Goal: Task Accomplishment & Management: Complete application form

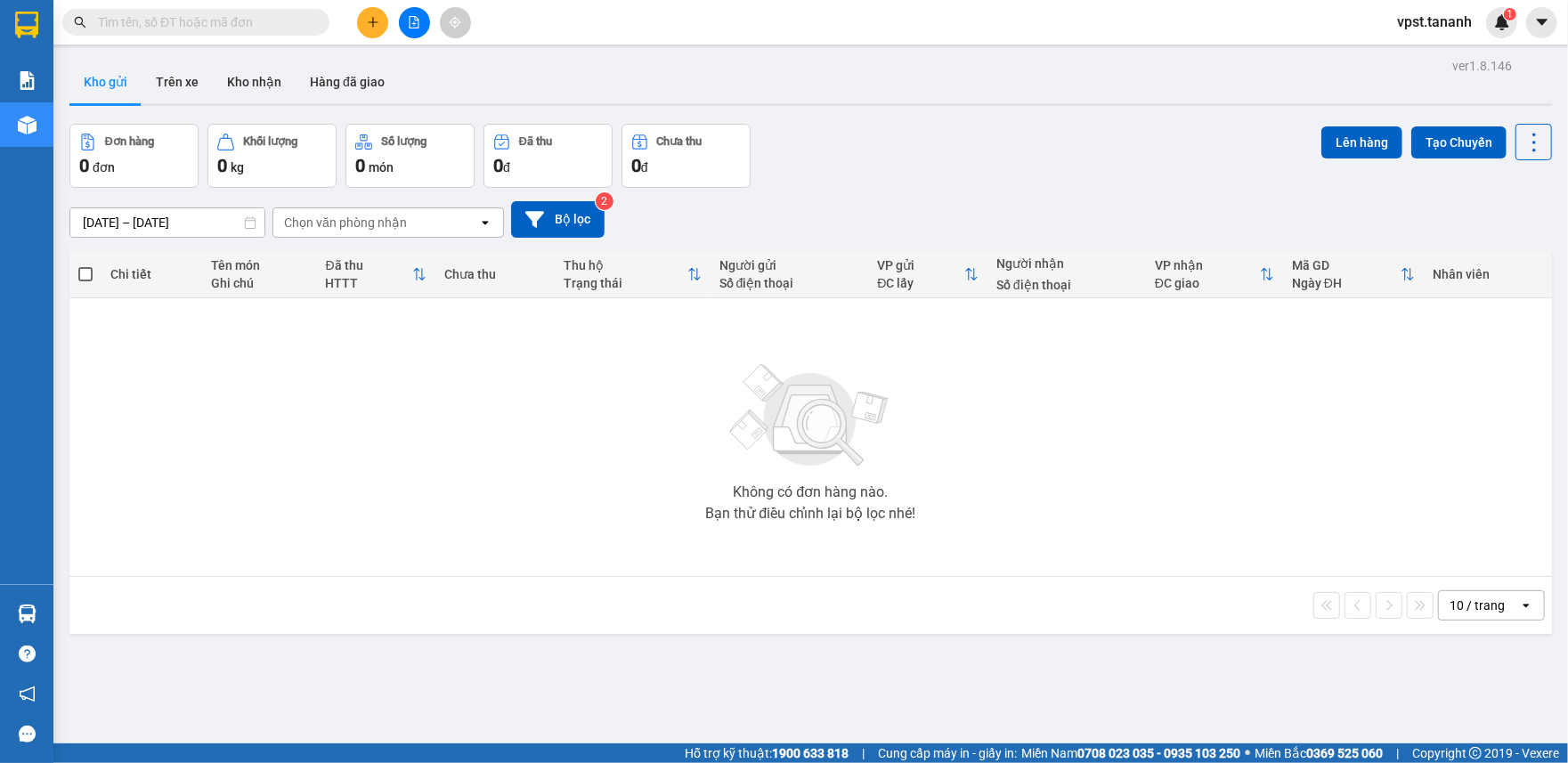
click at [382, 18] on button at bounding box center [373, 23] width 31 height 31
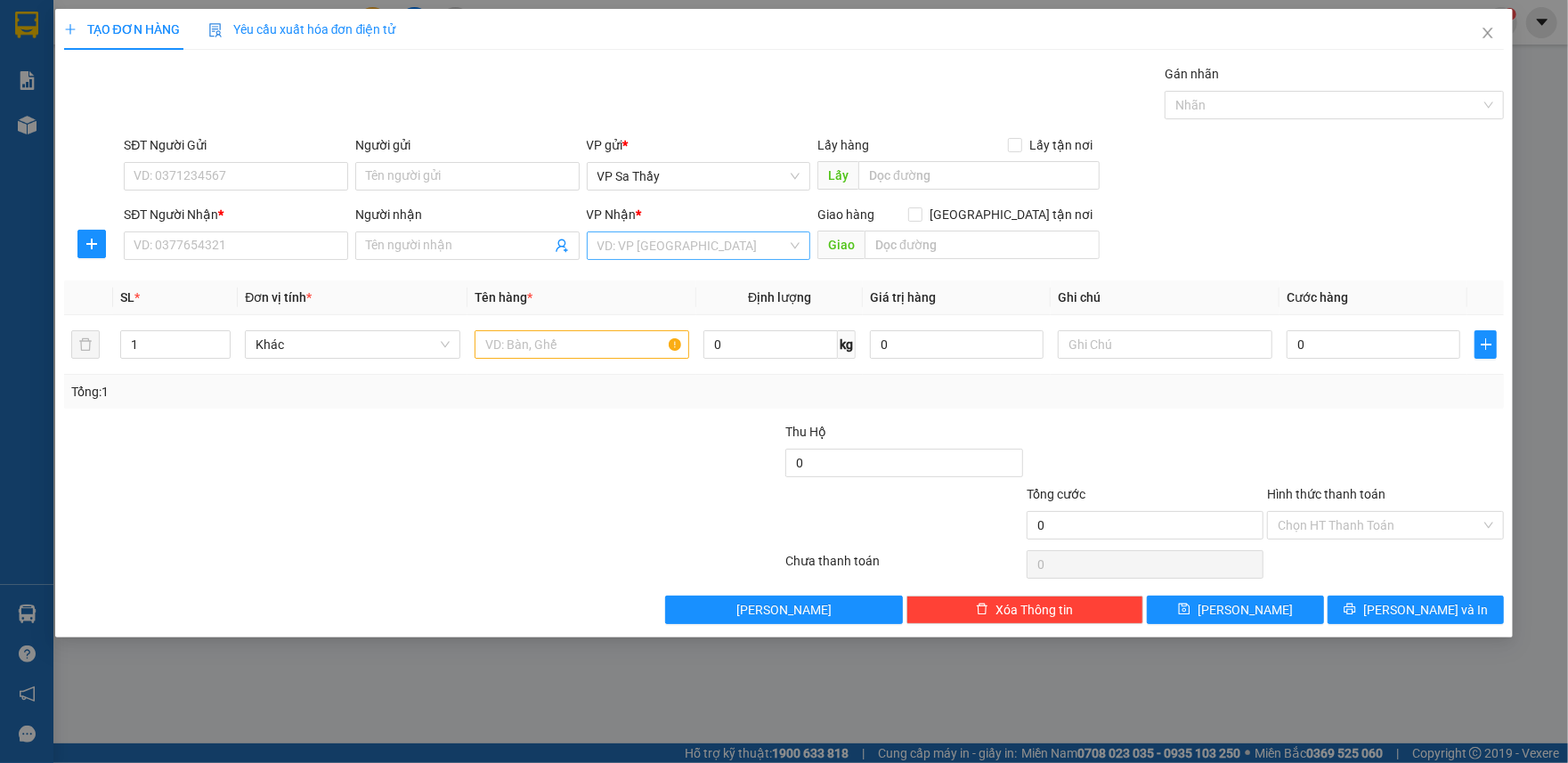
click at [668, 259] on input "search" at bounding box center [693, 245] width 190 height 26
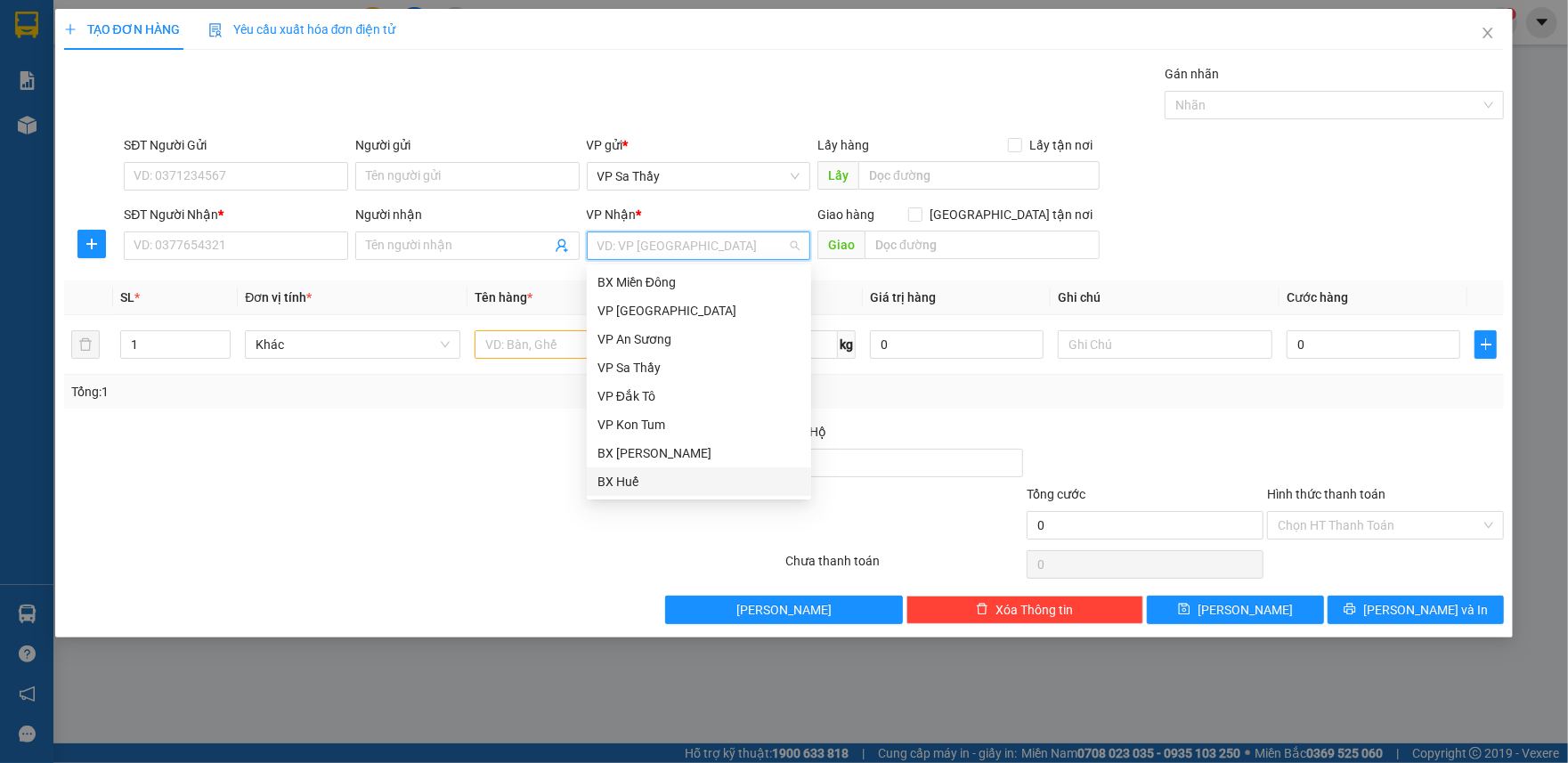
click at [613, 478] on div "BX Huế" at bounding box center [699, 481] width 203 height 19
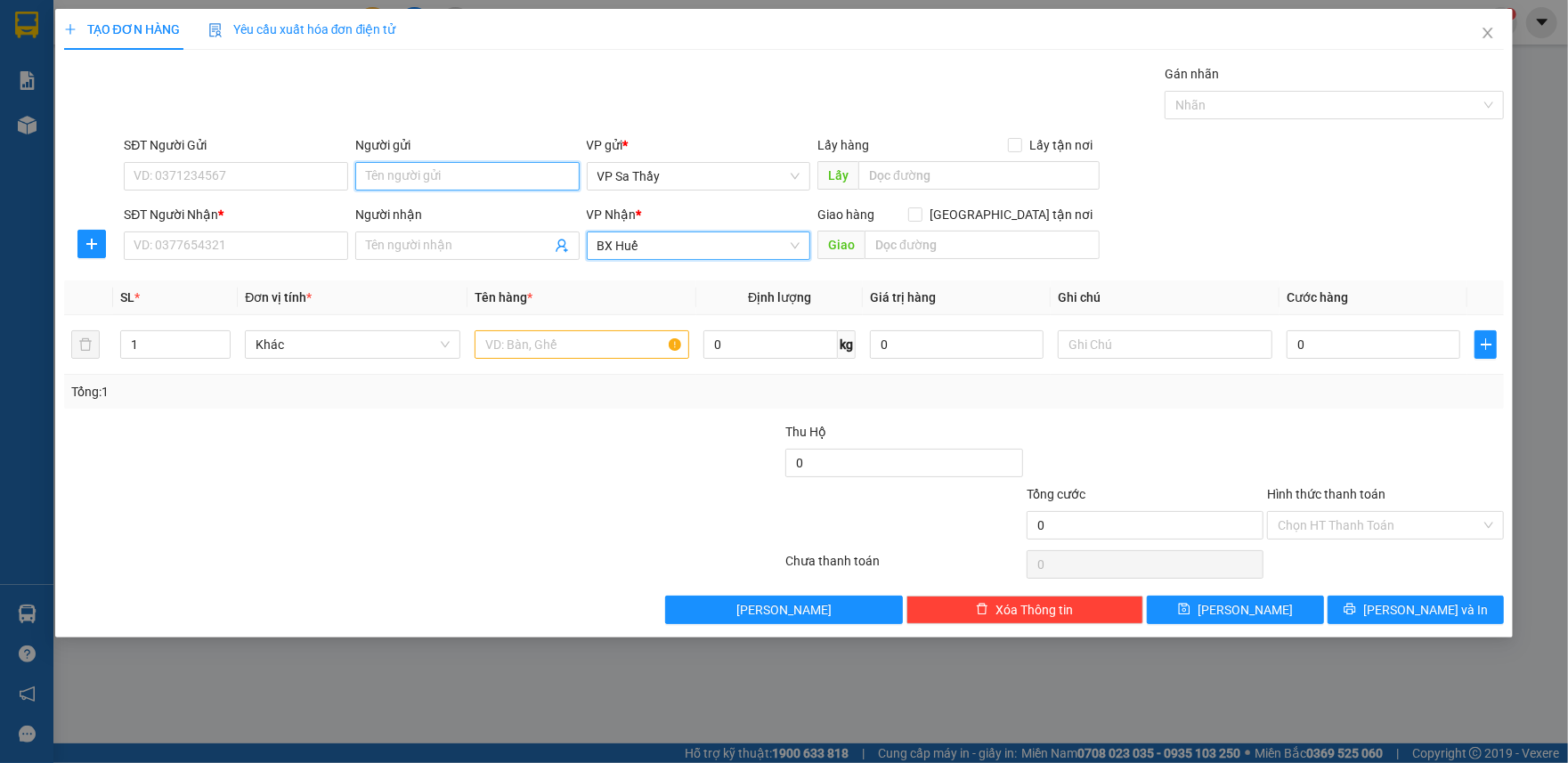
click at [396, 176] on input "Người gửi" at bounding box center [467, 175] width 224 height 28
type input "CHÚ DŨNG"
click at [335, 179] on input "SĐT Người Gửi" at bounding box center [235, 175] width 224 height 28
type input "0397350397"
click at [287, 240] on input "SĐT Người Nhận *" at bounding box center [235, 245] width 224 height 28
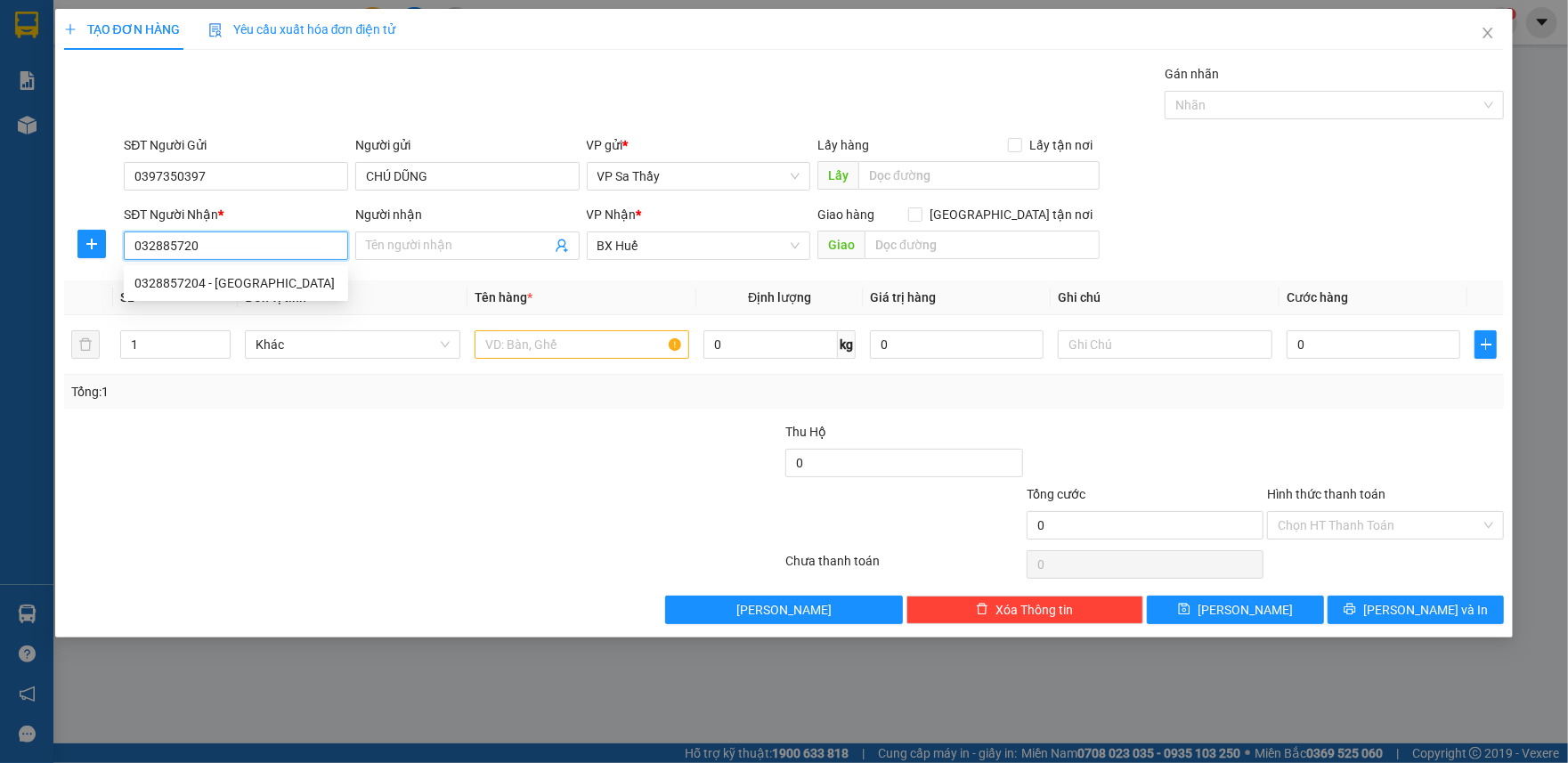
type input "0328857204"
click at [235, 279] on div "0328857204 - [GEOGRAPHIC_DATA]" at bounding box center [236, 282] width 203 height 19
type input "[PERSON_NAME]"
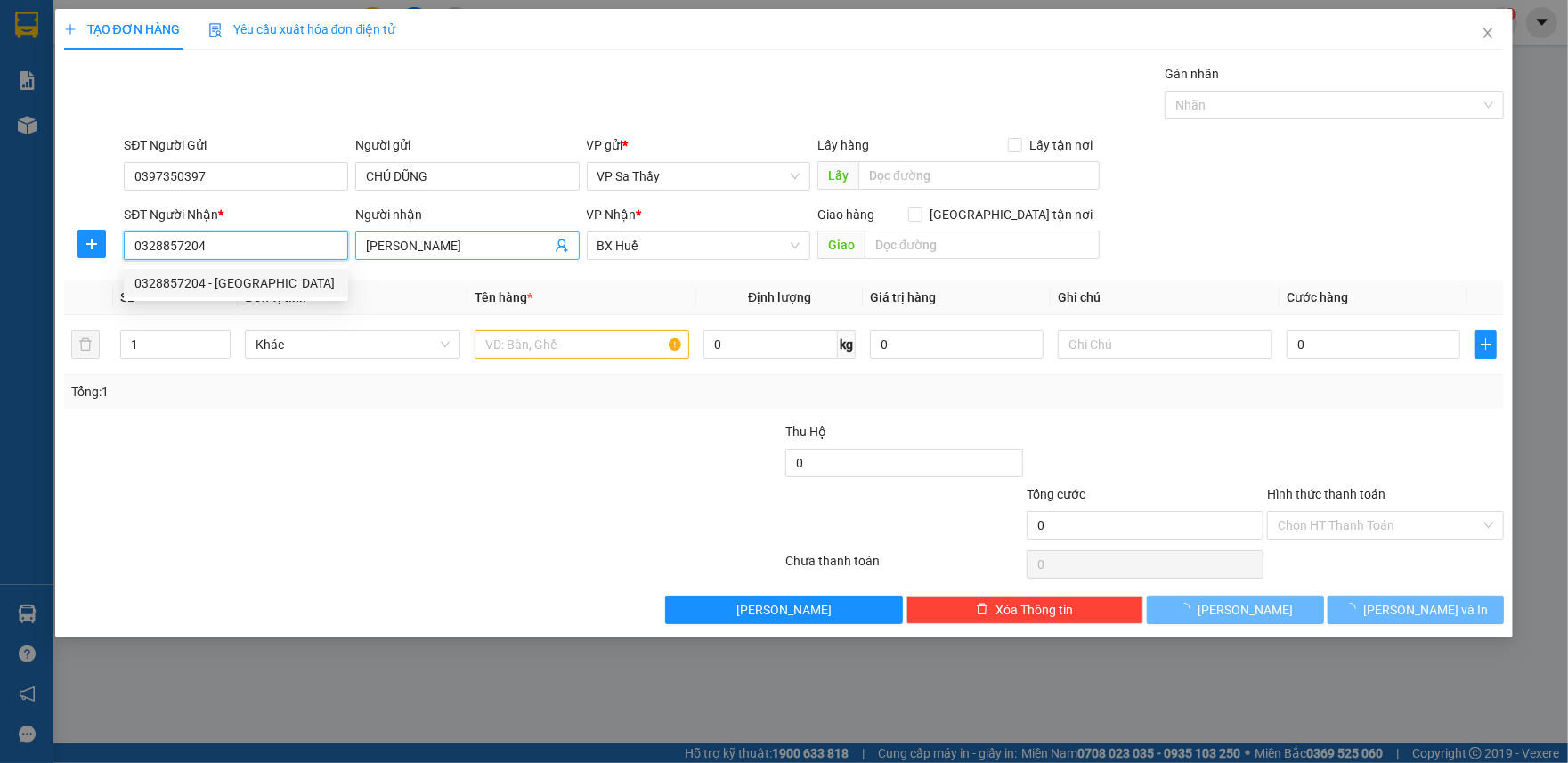
type input "50.000"
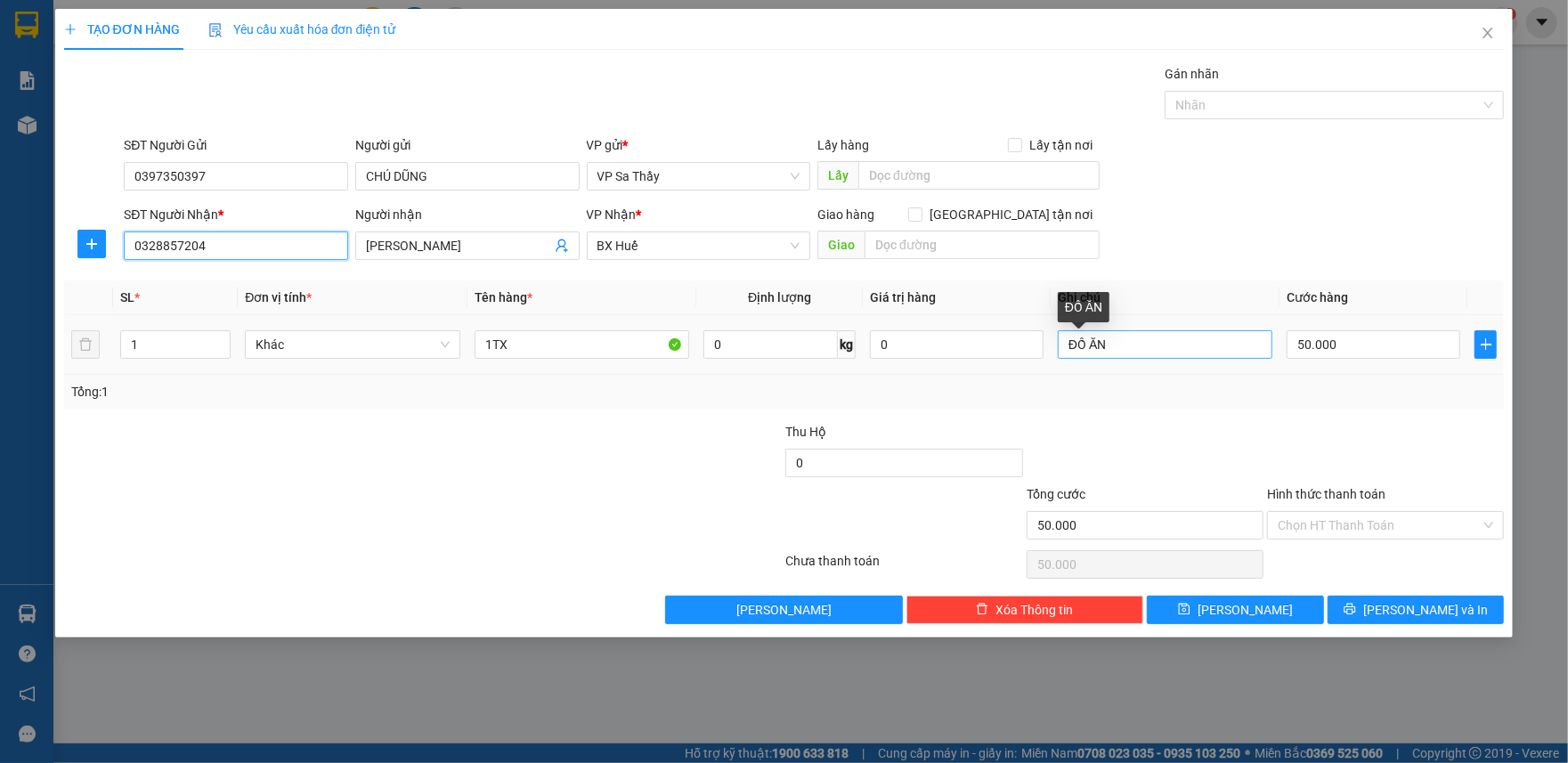
type input "0328857204"
click at [1210, 340] on input "ĐỒ ĂN" at bounding box center [1165, 344] width 215 height 28
type input "Đ"
type input "Ơ"
type input "PHONG BÌ"
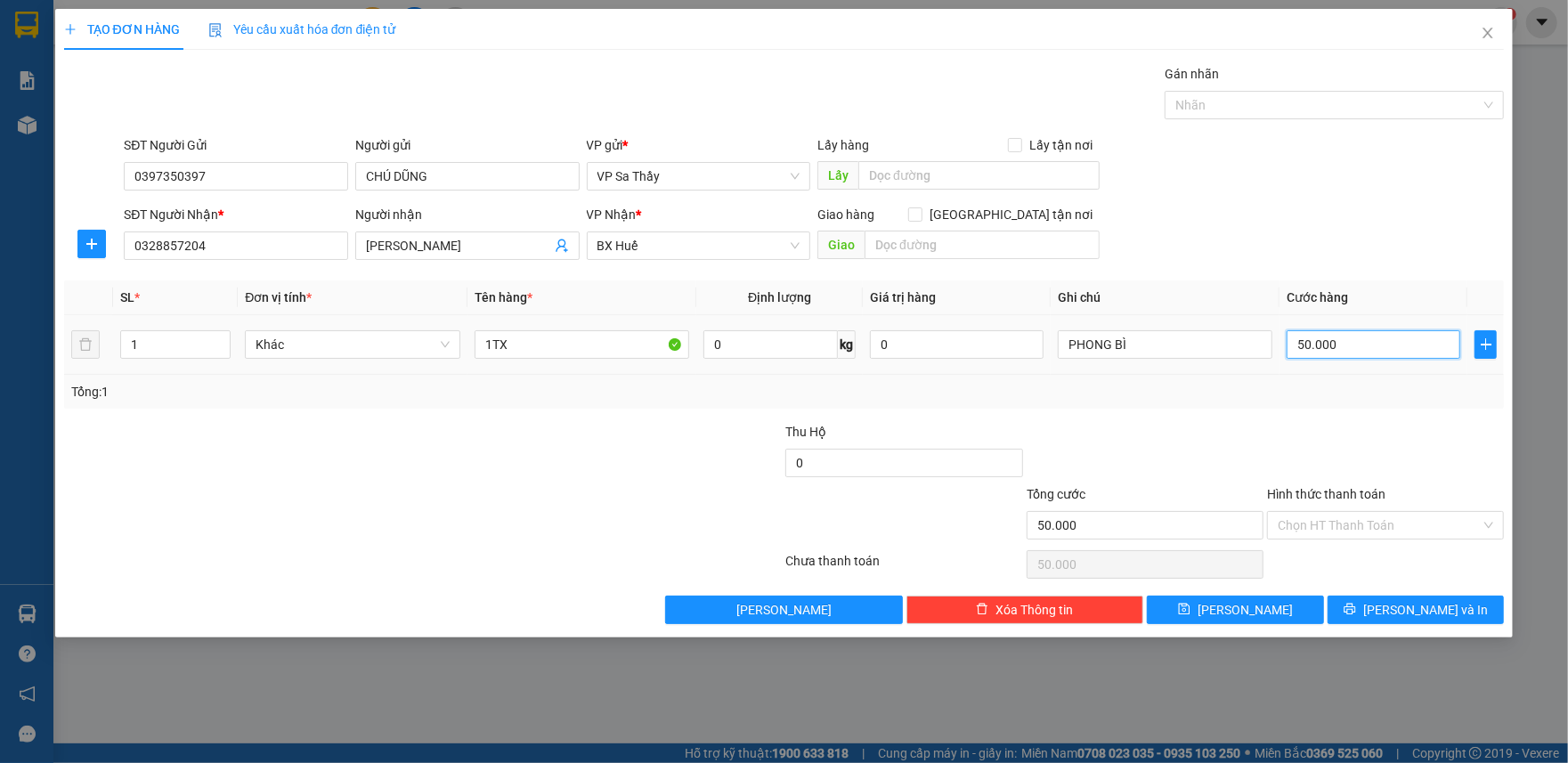
click at [1375, 338] on input "50.000" at bounding box center [1374, 344] width 174 height 28
type input "3"
type input "30"
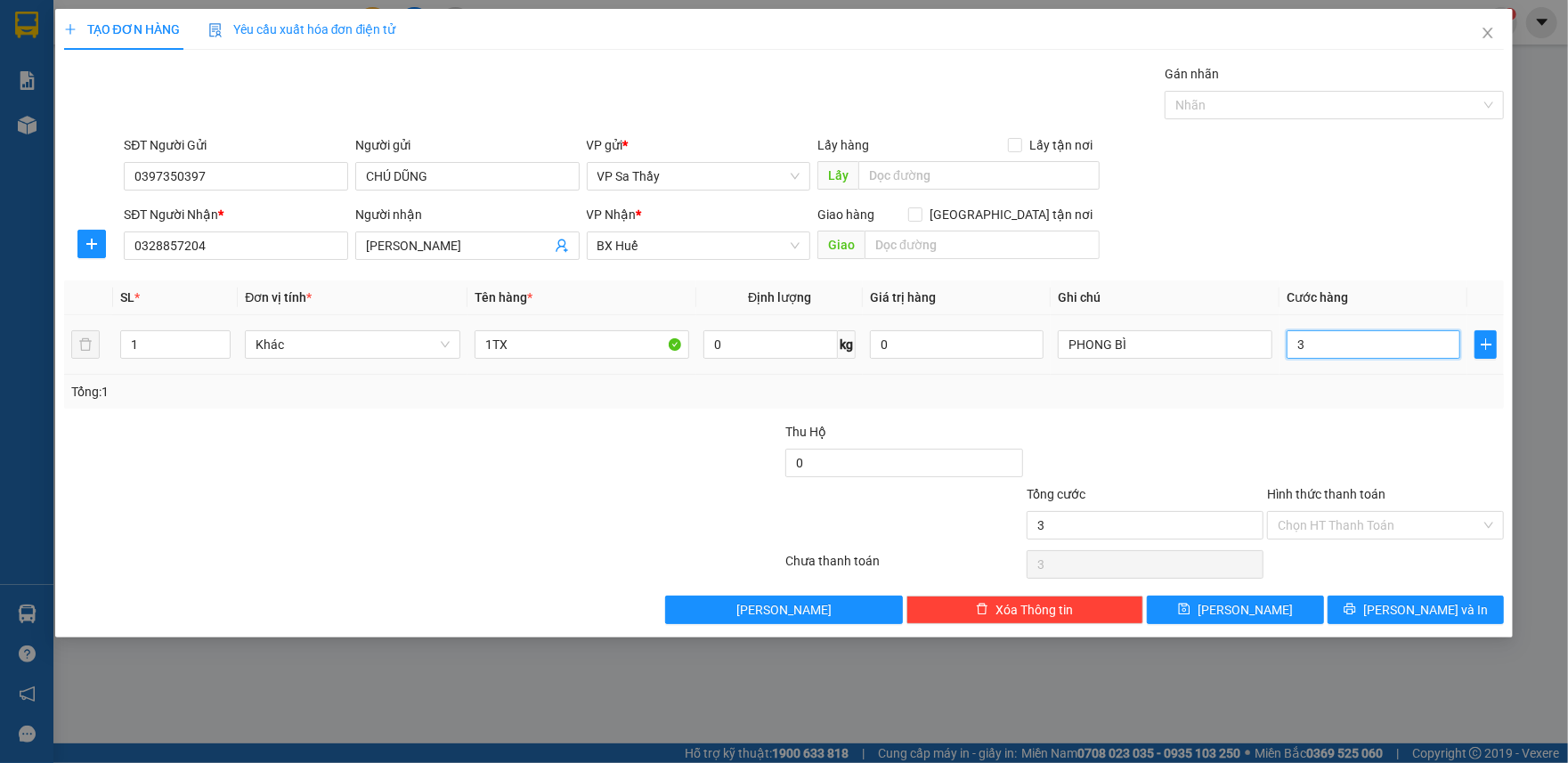
type input "30"
type input "300"
type input "3.000"
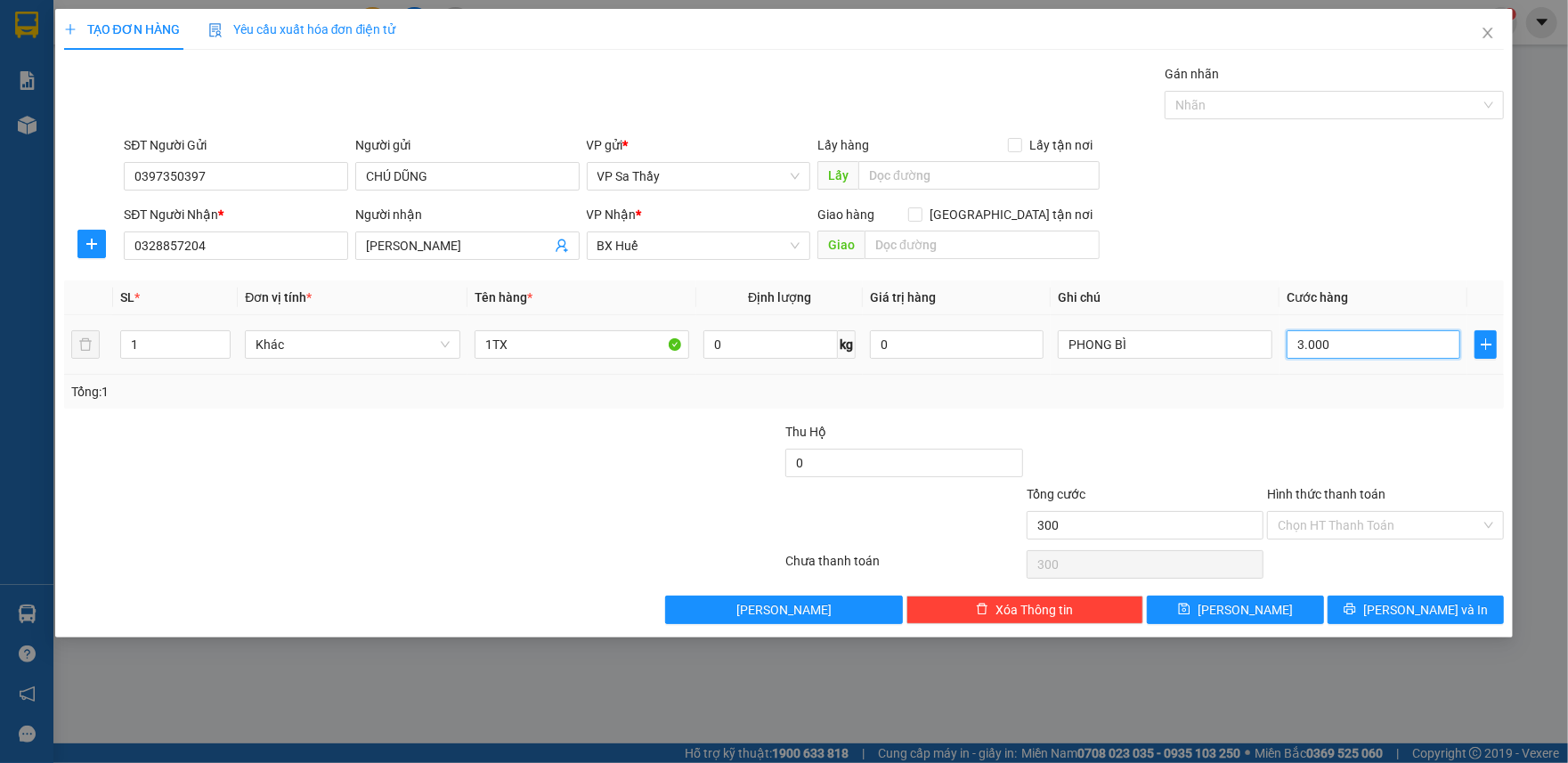
type input "3.000"
type input "30.000"
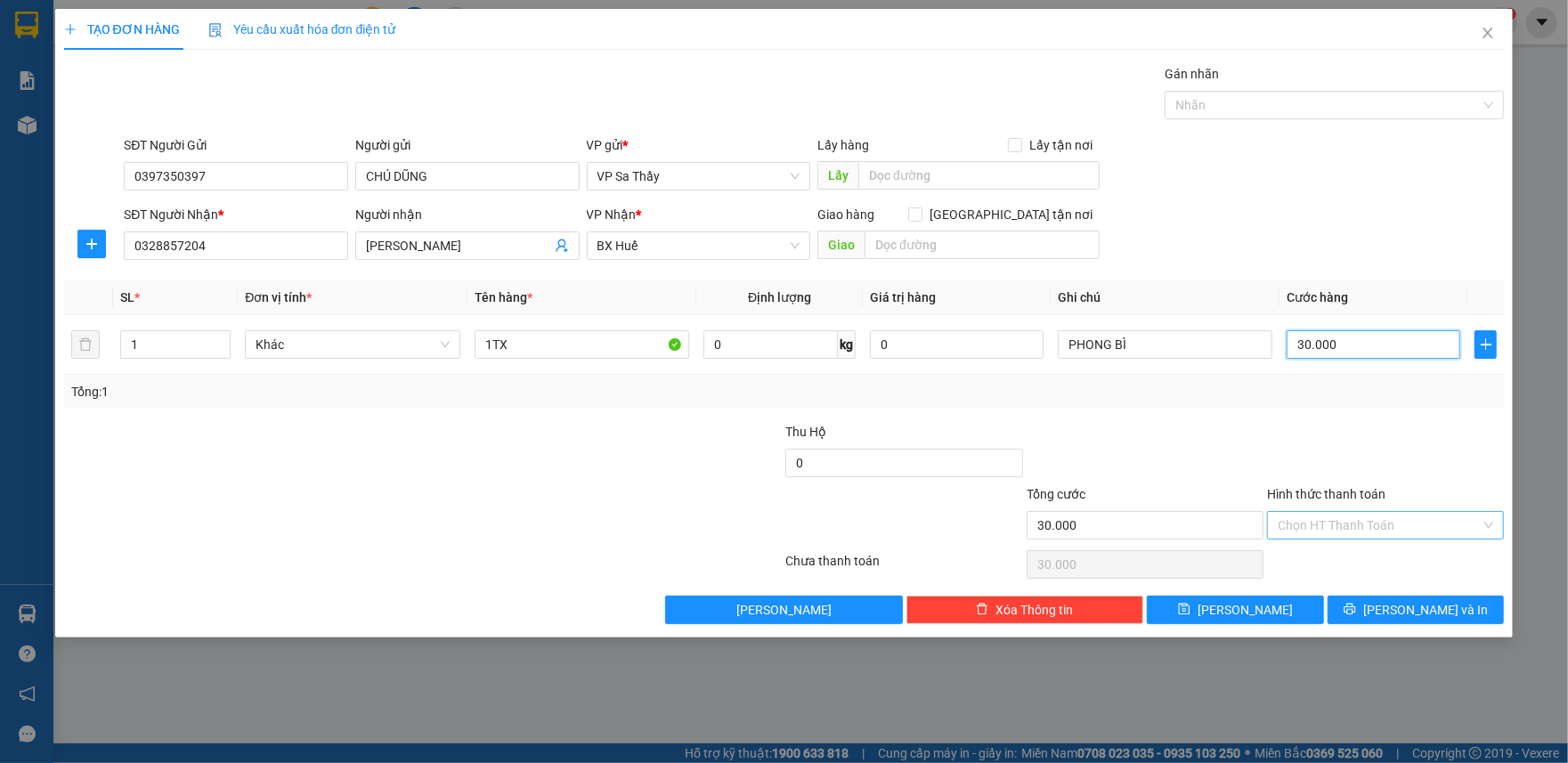
type input "30.000"
click at [1322, 520] on input "Hình thức thanh toán" at bounding box center [1380, 525] width 203 height 26
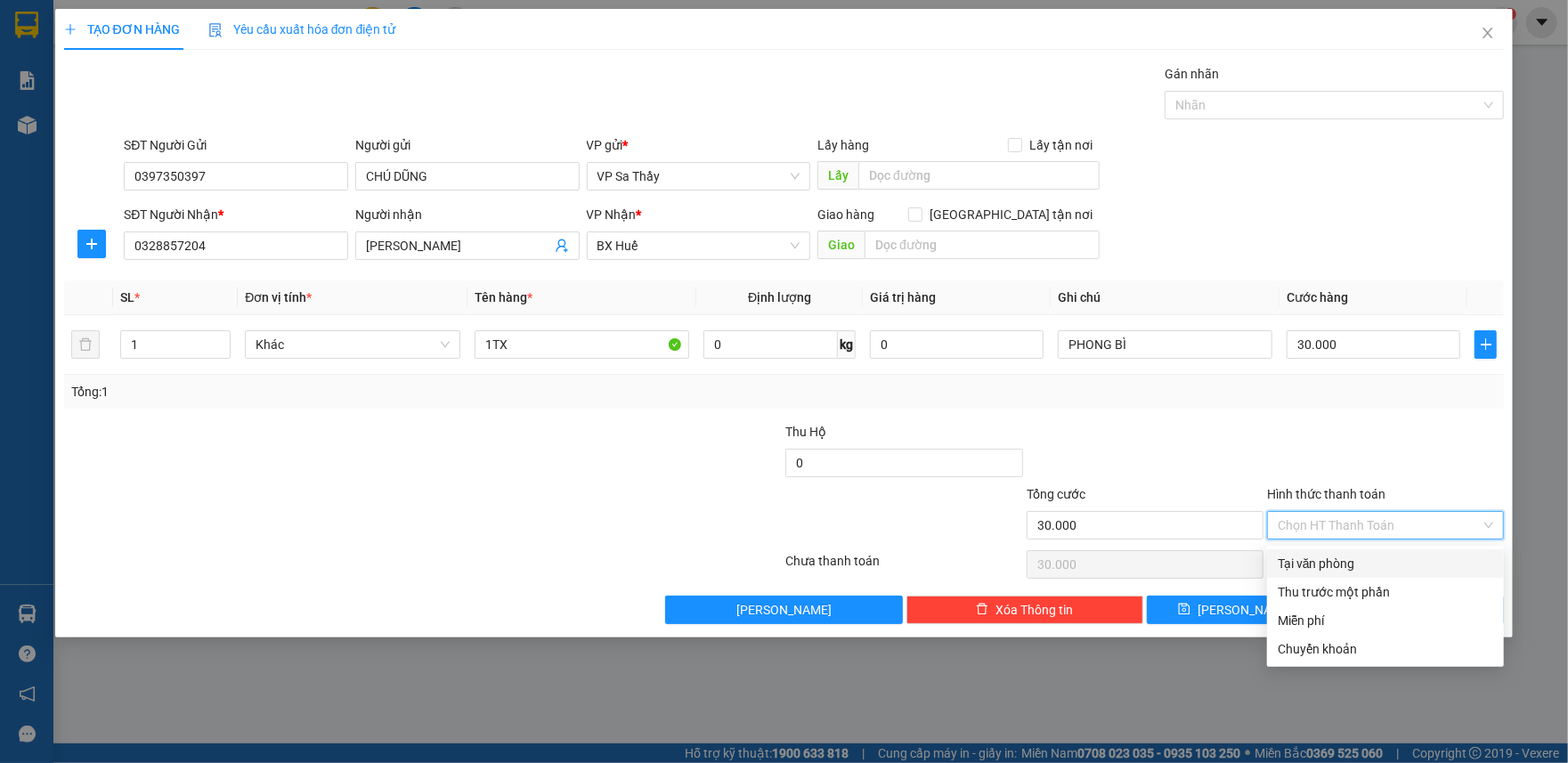
click at [1305, 560] on div "Tại văn phòng" at bounding box center [1386, 563] width 216 height 19
type input "0"
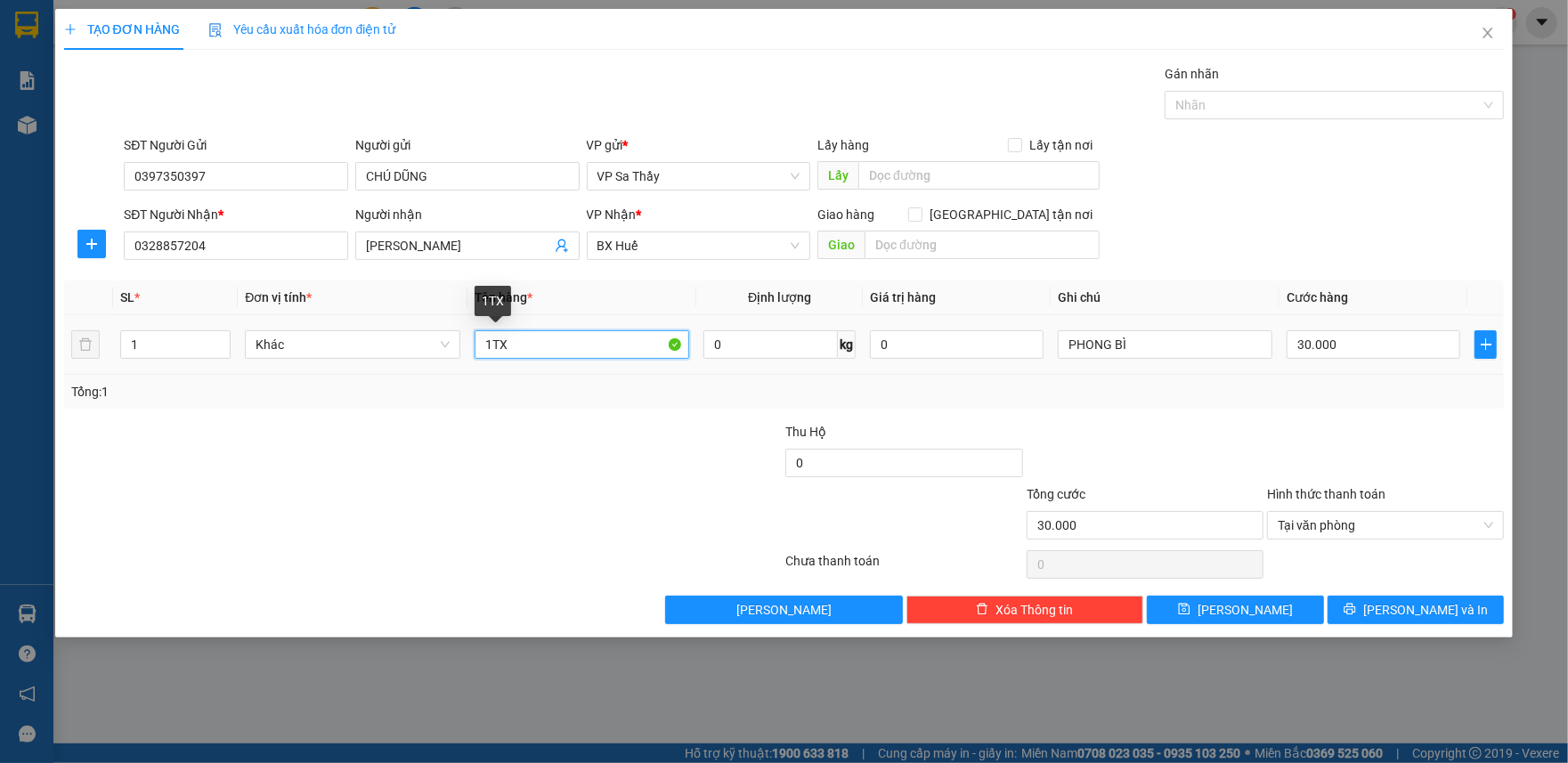
click at [549, 346] on input "1TX" at bounding box center [581, 344] width 215 height 28
type input "1 PHONG BÌ"
click at [597, 438] on div at bounding box center [663, 453] width 240 height 62
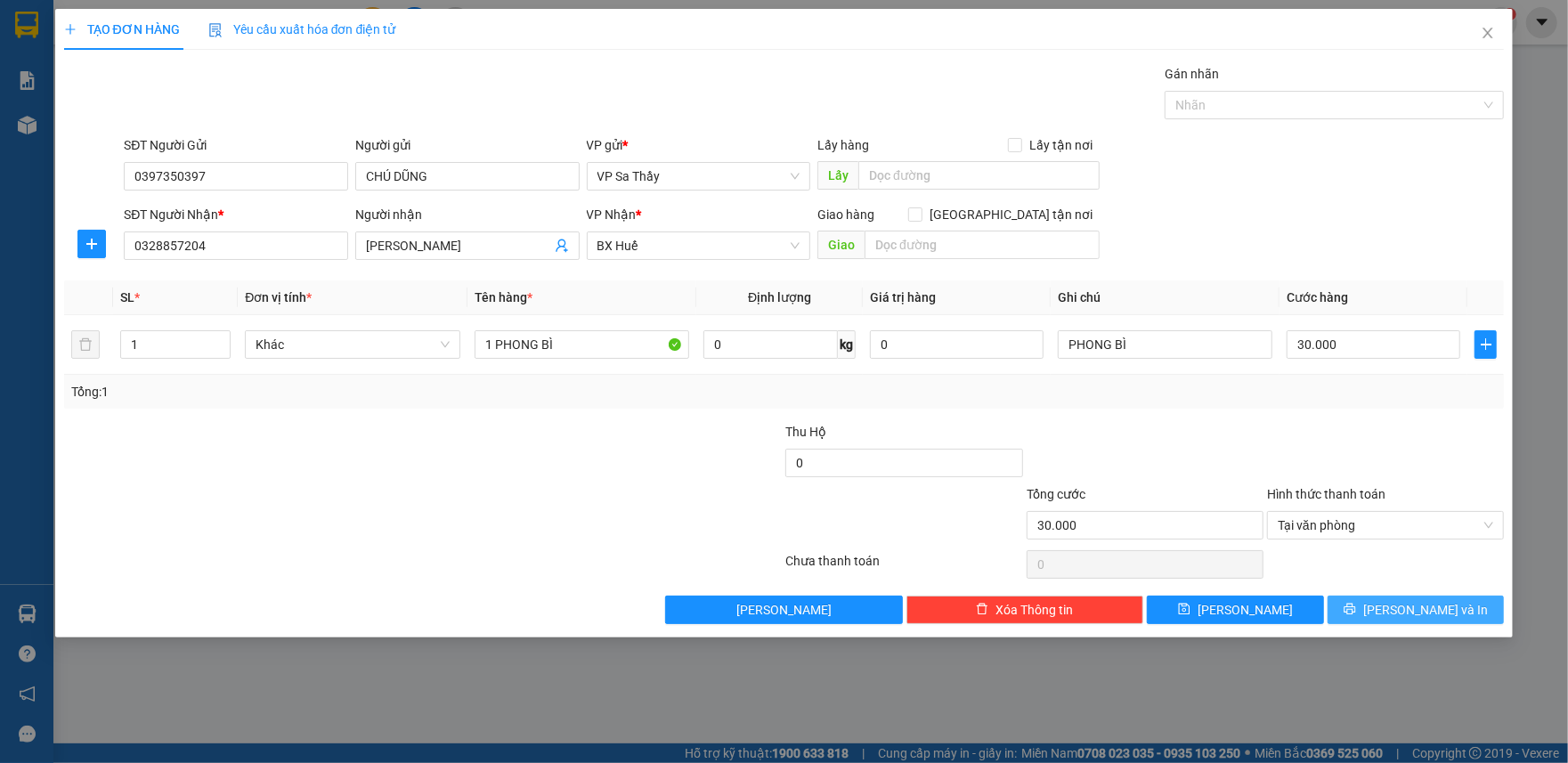
click at [1409, 616] on span "[PERSON_NAME] và In" at bounding box center [1425, 609] width 124 height 19
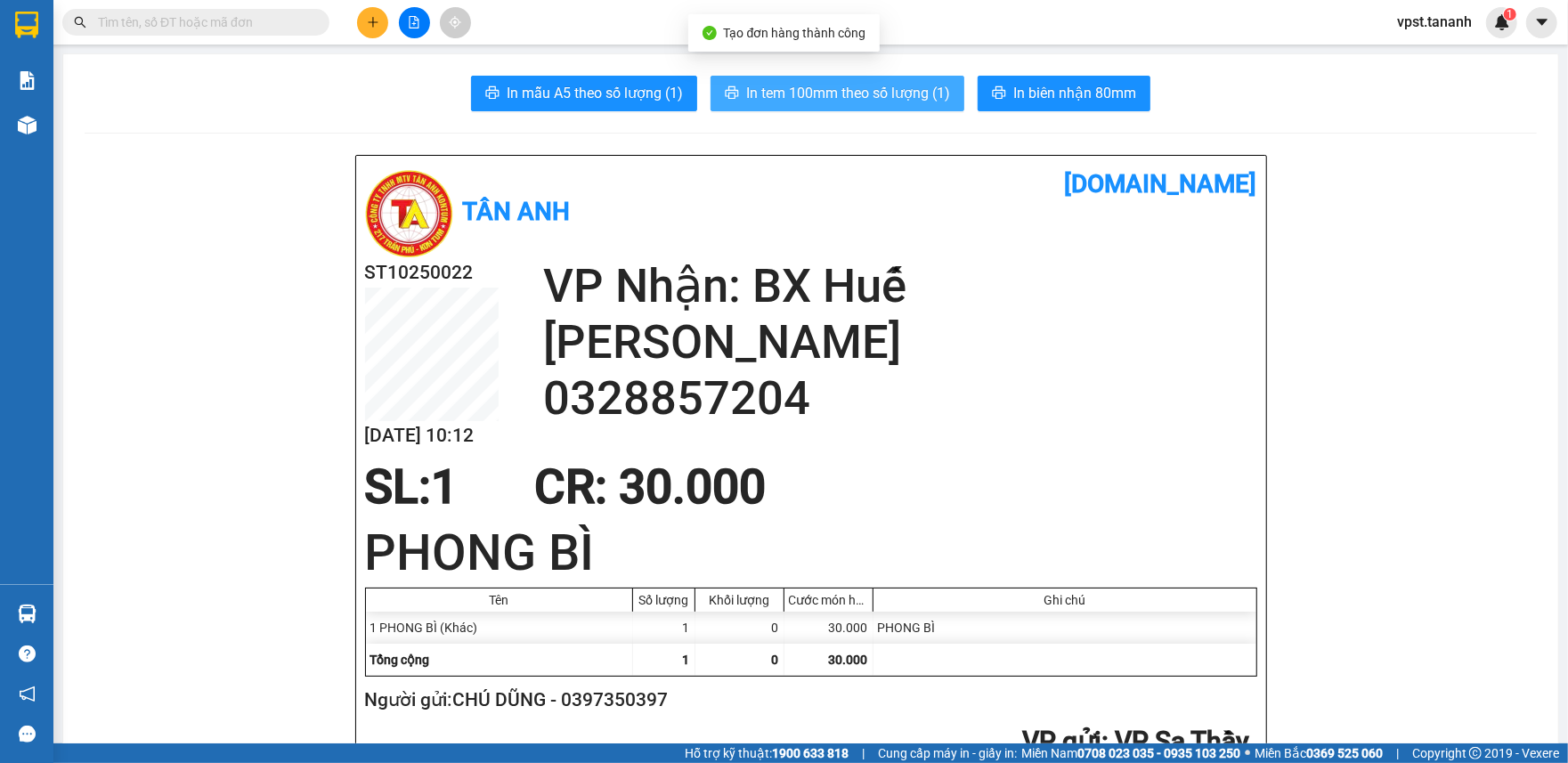
click at [784, 103] on span "In tem 100mm theo số lượng (1)" at bounding box center [848, 93] width 204 height 22
